Goal: Task Accomplishment & Management: Complete application form

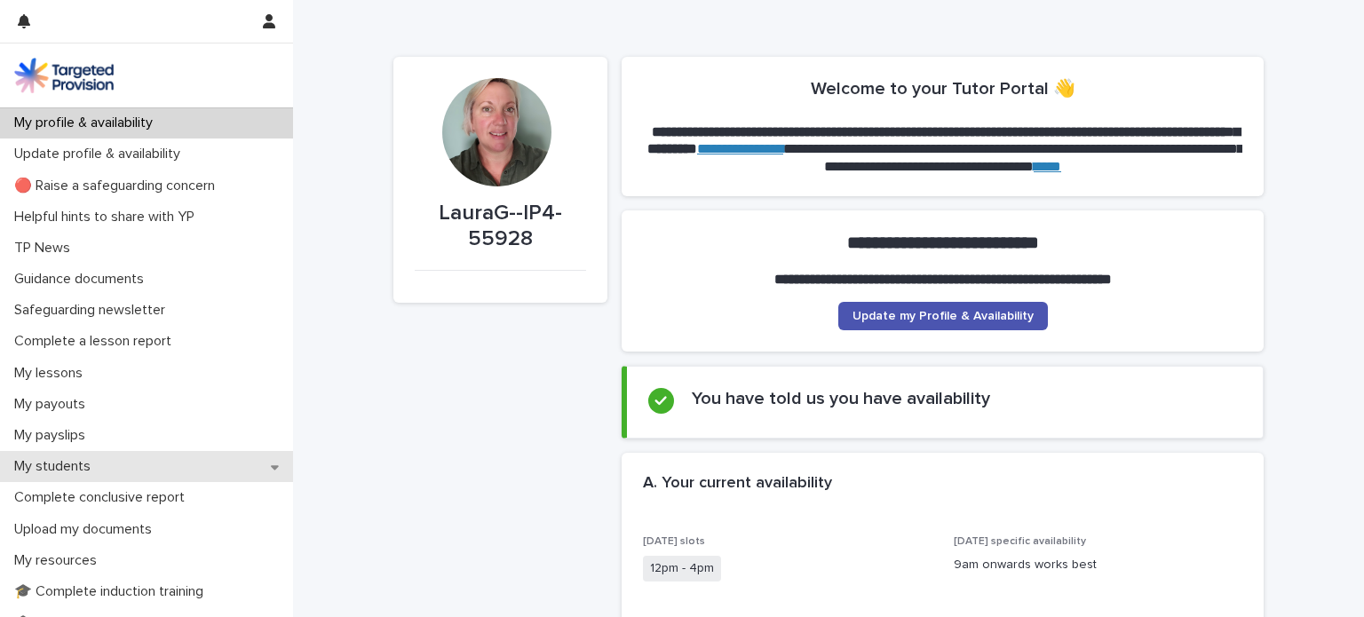
click at [71, 472] on p "My students" at bounding box center [56, 466] width 98 height 17
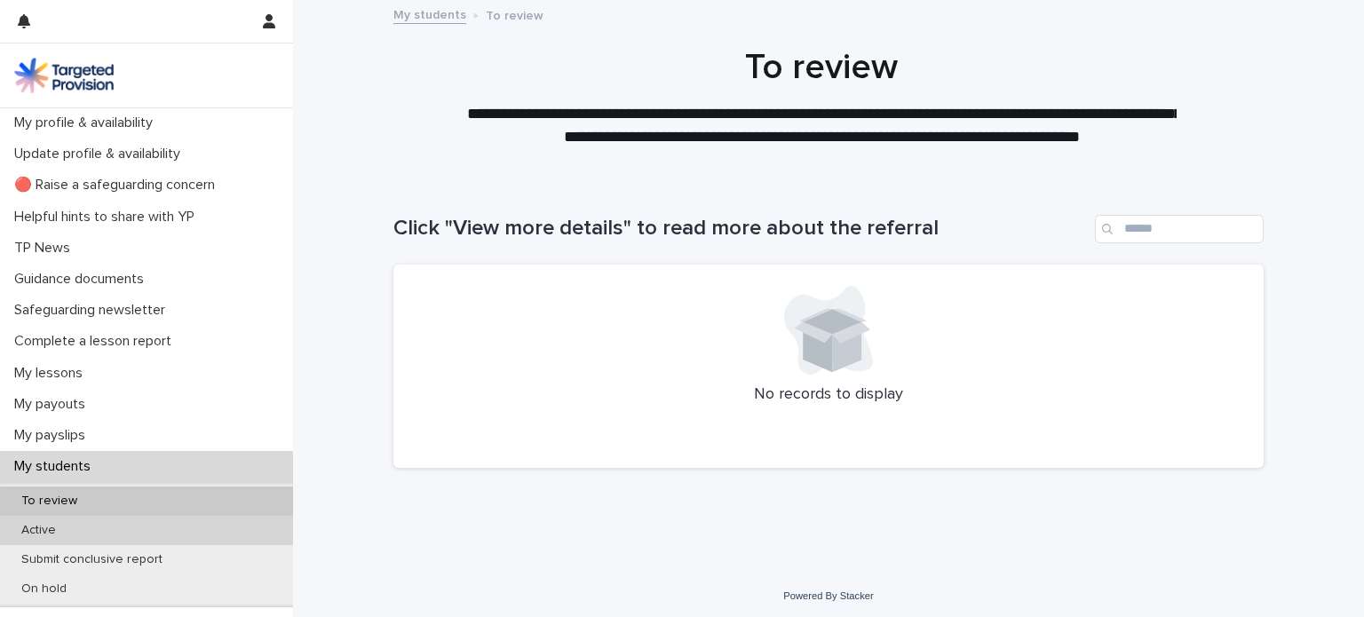
click at [88, 525] on div "Active" at bounding box center [146, 530] width 293 height 29
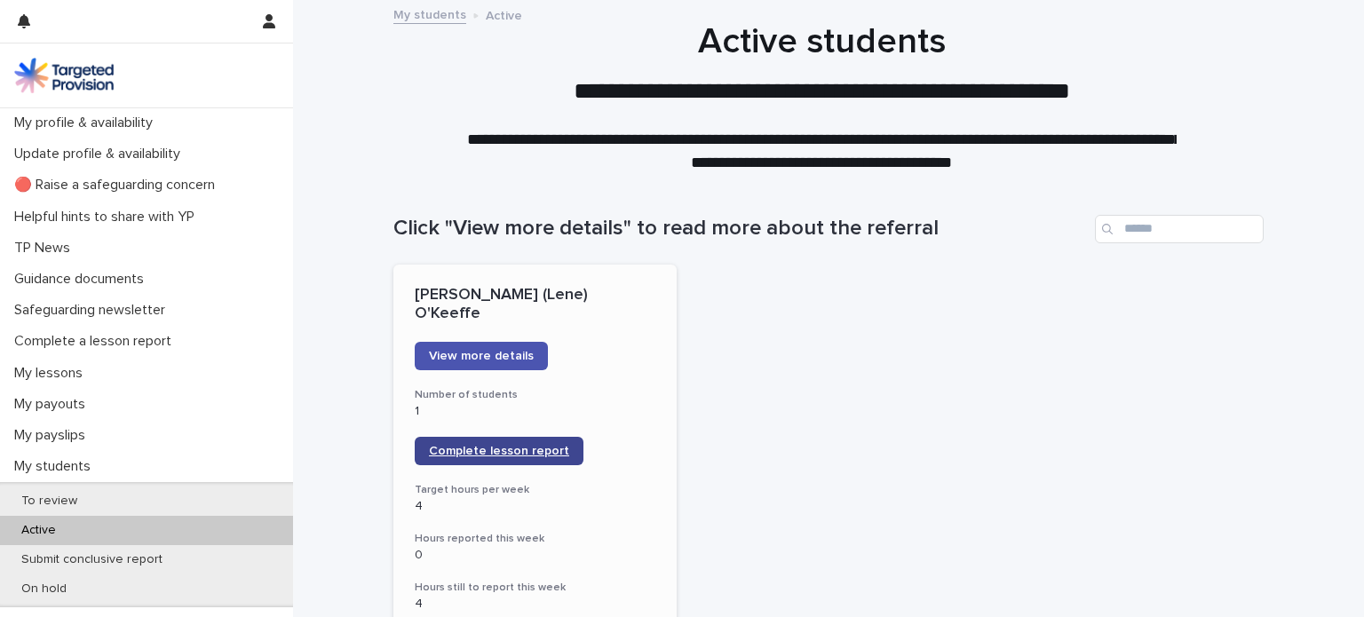
click at [484, 445] on span "Complete lesson report" at bounding box center [499, 451] width 140 height 12
click at [266, 30] on button "button" at bounding box center [269, 21] width 34 height 43
click at [193, 74] on p "Log Out" at bounding box center [218, 75] width 112 height 30
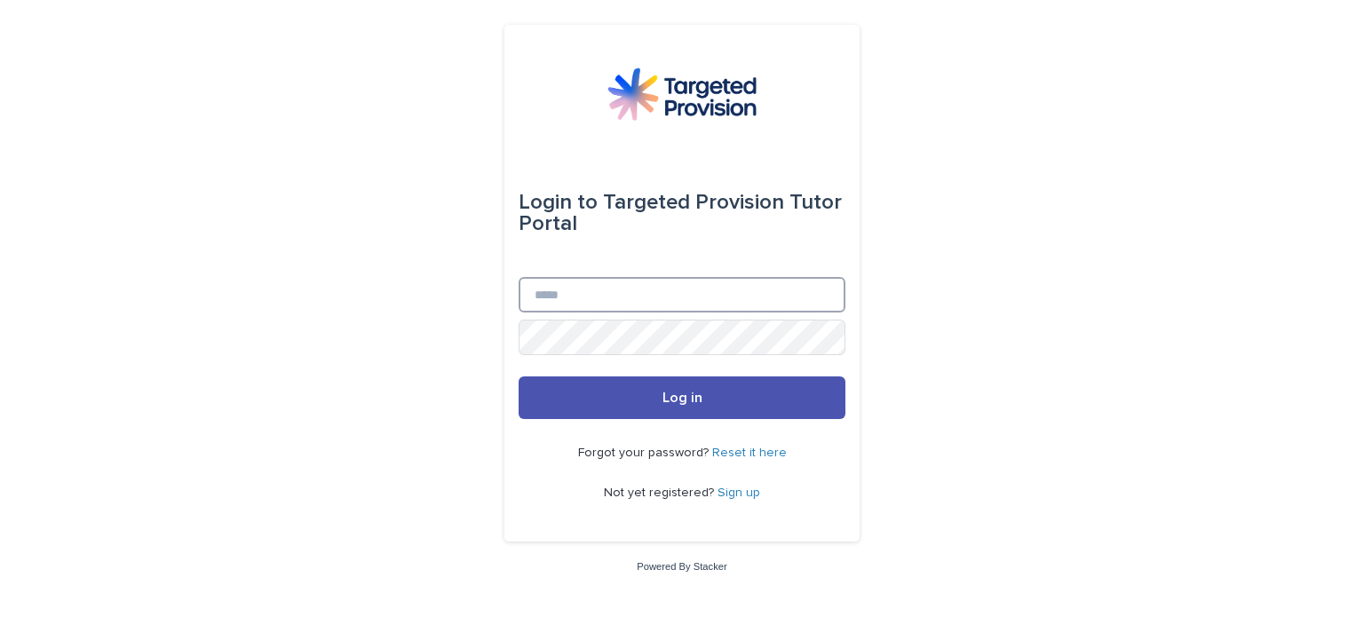
type input "**********"
